Goal: Transaction & Acquisition: Subscribe to service/newsletter

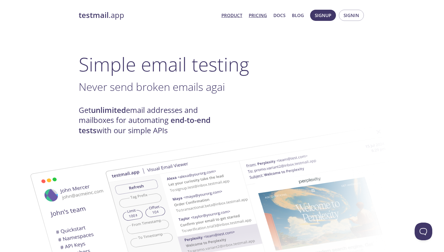
click at [257, 14] on link "Pricing" at bounding box center [258, 15] width 18 height 8
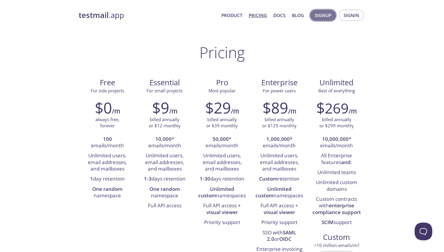
click at [326, 11] on span "Signup" at bounding box center [323, 15] width 16 height 8
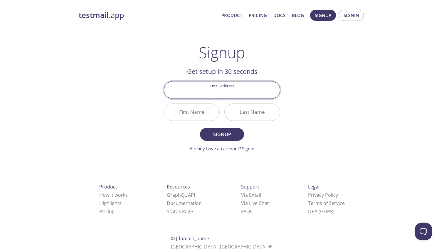
click at [220, 94] on input "Email Address" at bounding box center [222, 89] width 116 height 17
type input "[EMAIL_ADDRESS][DOMAIN_NAME]"
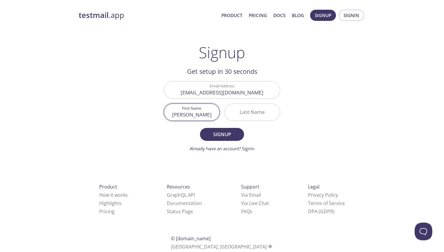
type input "[PERSON_NAME]"
type input "Ayoola"
click at [200, 128] on button "Signup" at bounding box center [222, 134] width 44 height 13
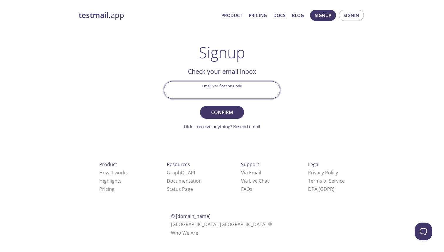
click at [247, 95] on input "Email Verification Code" at bounding box center [222, 89] width 116 height 17
paste input "TM6E6MP"
type input "TM6E6MP"
click at [234, 115] on span "Confirm" at bounding box center [222, 112] width 31 height 8
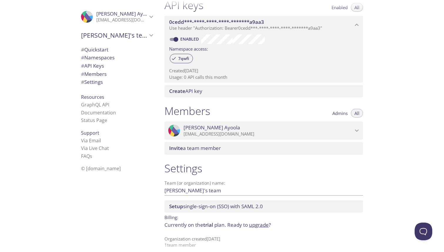
scroll to position [166, 0]
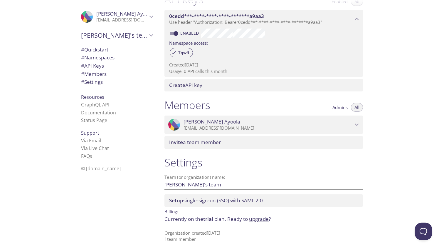
click at [212, 221] on span "trial" at bounding box center [208, 218] width 10 height 7
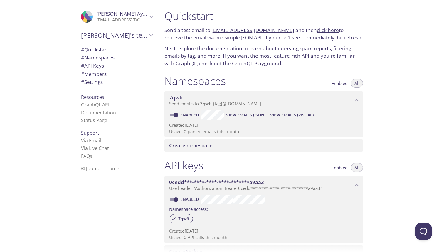
scroll to position [17, 0]
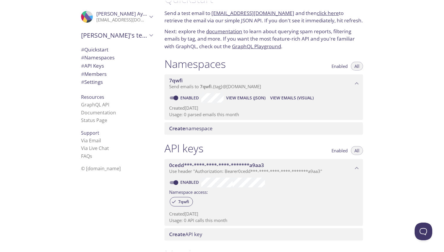
click at [104, 54] on span "# Namespaces" at bounding box center [98, 57] width 34 height 7
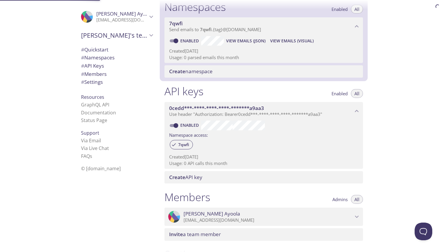
scroll to position [74, 0]
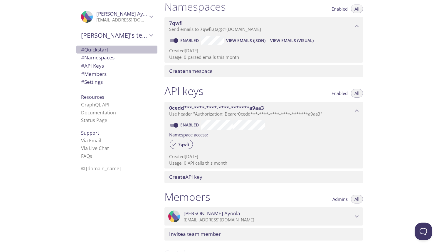
click at [121, 49] on span "# Quickstart" at bounding box center [117, 50] width 72 height 8
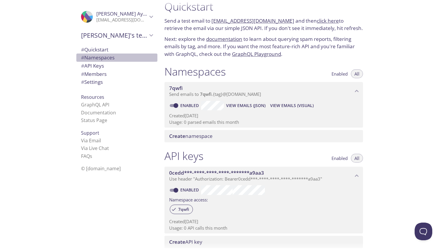
click at [116, 58] on span "# Namespaces" at bounding box center [117, 58] width 72 height 8
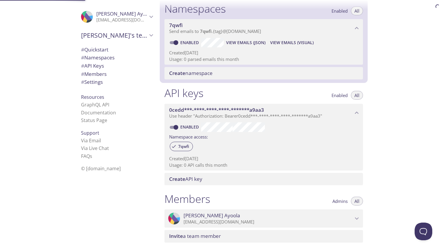
click at [115, 68] on span "# API Keys" at bounding box center [117, 66] width 72 height 8
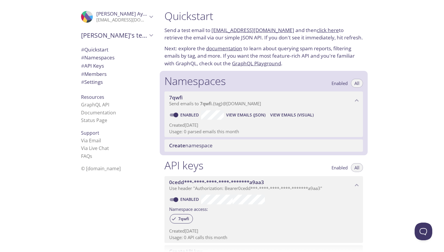
click at [317, 31] on link "click here" at bounding box center [328, 30] width 22 height 7
click at [170, 41] on p "Send a test email to 7qwfi.test@inbox.testmail.app and then click here to retri…" at bounding box center [264, 33] width 199 height 15
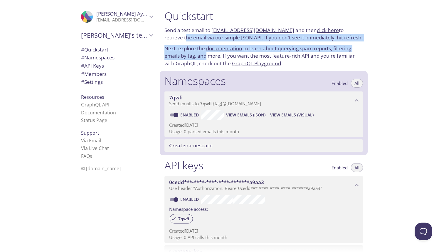
drag, startPoint x: 170, startPoint y: 41, endPoint x: 201, endPoint y: 54, distance: 34.2
click at [201, 54] on div "Quickstart Send a test email to 7qwfi.test@inbox.testmail.app and then click he…" at bounding box center [264, 38] width 208 height 65
click at [201, 54] on p "Next: explore the documentation to learn about querying spam reports, filtering…" at bounding box center [264, 56] width 199 height 23
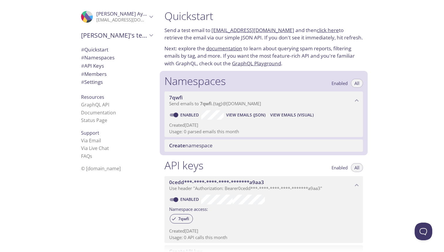
click at [245, 63] on link "GraphQL Playground" at bounding box center [256, 63] width 49 height 7
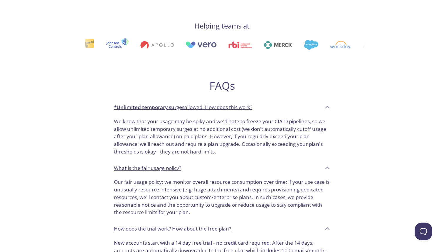
scroll to position [497, 0]
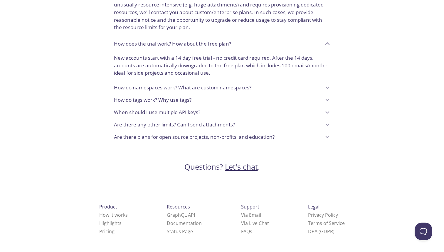
click at [145, 112] on p "When should I use multiple API keys?" at bounding box center [157, 112] width 86 height 8
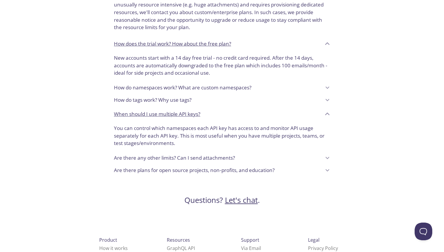
click at [145, 113] on p "When should I use multiple API keys?" at bounding box center [157, 114] width 86 height 8
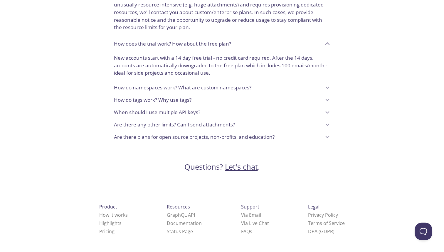
click at [178, 103] on p "How do tags work? Why use tags?" at bounding box center [153, 100] width 78 height 8
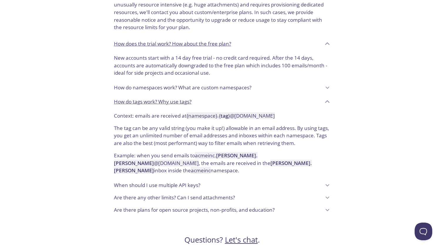
click at [178, 103] on p "How do tags work? Why use tags?" at bounding box center [153, 102] width 78 height 8
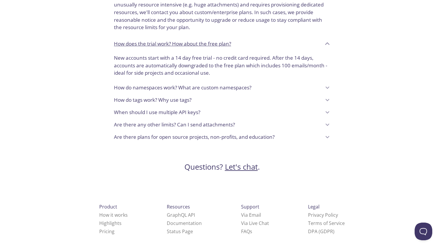
click at [178, 103] on p "How do tags work? Why use tags?" at bounding box center [153, 100] width 78 height 8
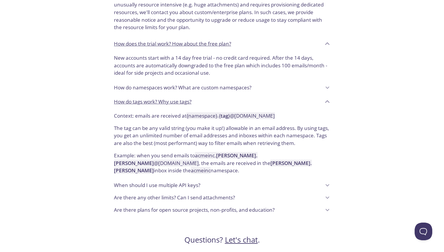
click at [202, 91] on p "How do namespaces work? What are custom namespaces?" at bounding box center [183, 88] width 138 height 8
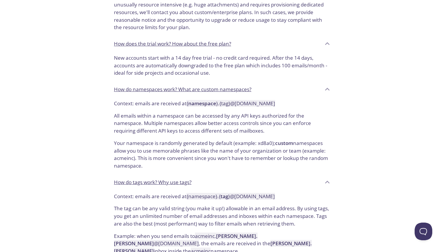
click at [202, 91] on p "How do namespaces work? What are custom namespaces?" at bounding box center [183, 90] width 138 height 8
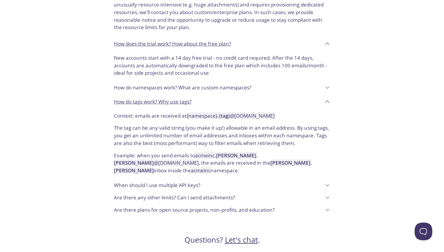
click at [203, 100] on div "How do tags work? Why use tags?" at bounding box center [218, 102] width 208 height 10
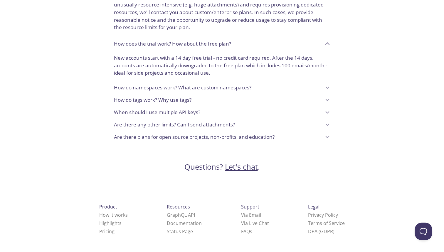
click at [211, 110] on div "When should I use multiple API keys?" at bounding box center [218, 112] width 208 height 10
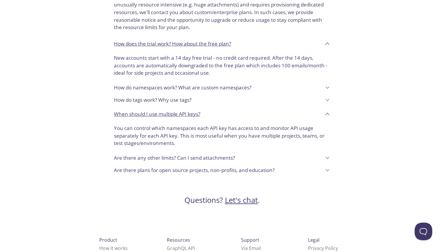
click at [211, 110] on div "When should I use multiple API keys?" at bounding box center [218, 114] width 208 height 10
